Goal: Navigation & Orientation: Find specific page/section

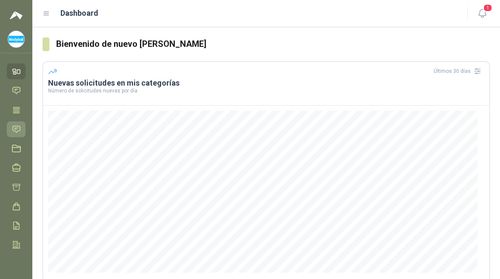
click at [17, 128] on icon at bounding box center [16, 129] width 9 height 9
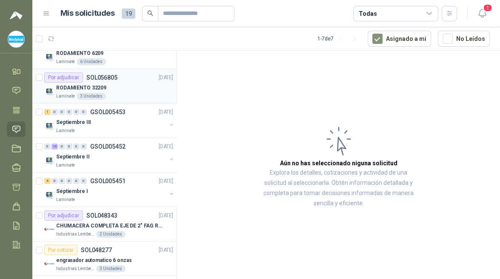
scroll to position [99, 0]
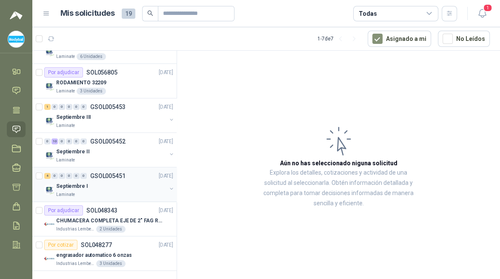
click at [116, 175] on p "GSOL005451" at bounding box center [107, 176] width 35 height 6
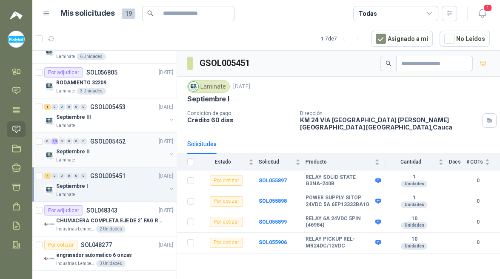
click at [117, 143] on p "GSOL005452" at bounding box center [107, 141] width 35 height 6
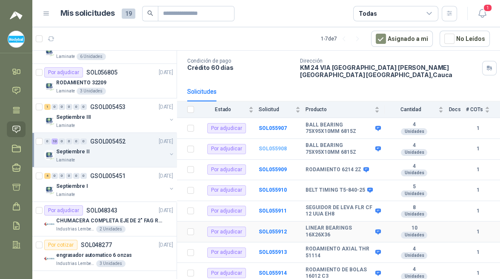
scroll to position [10, 0]
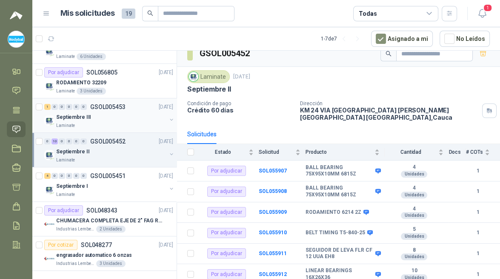
click at [112, 107] on p "GSOL005453" at bounding box center [107, 107] width 35 height 6
